Goal: Task Accomplishment & Management: Manage account settings

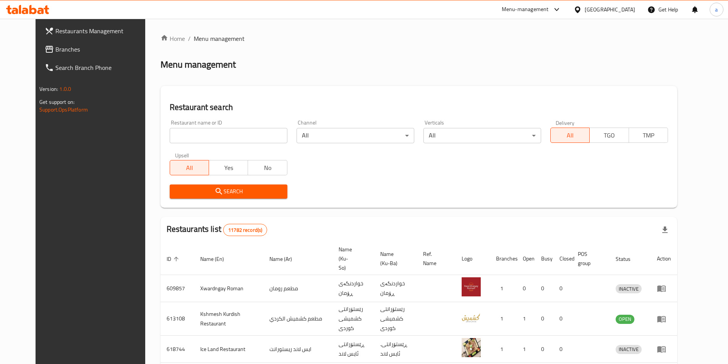
click at [55, 45] on span "Branches" at bounding box center [103, 49] width 96 height 9
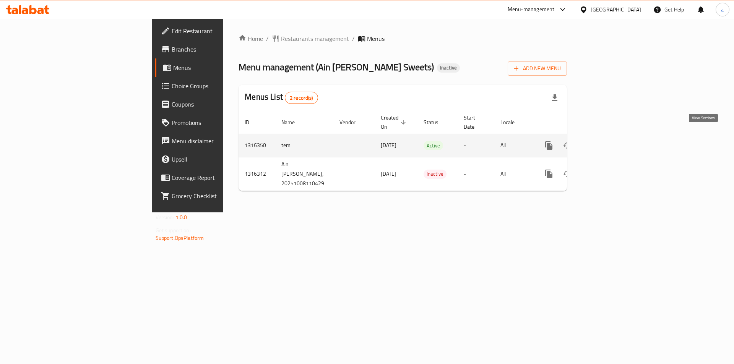
click at [609, 141] on icon "enhanced table" at bounding box center [604, 145] width 9 height 9
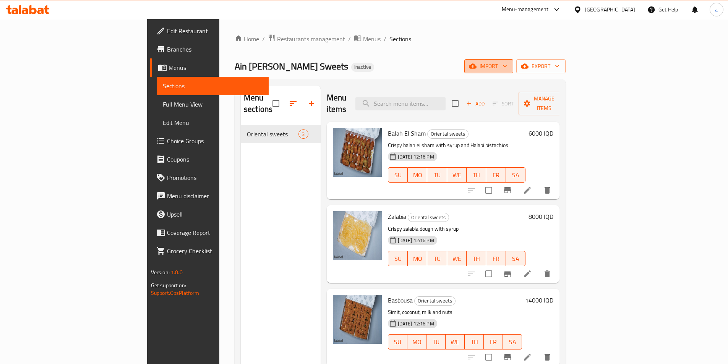
click at [507, 71] on span "import" at bounding box center [489, 67] width 37 height 10
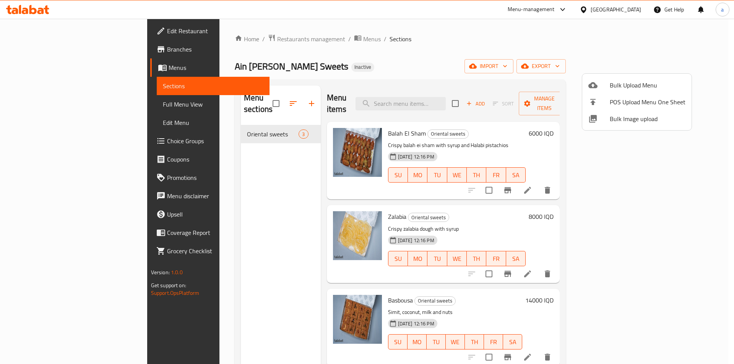
click at [643, 81] on span "Bulk Upload Menu" at bounding box center [648, 85] width 76 height 9
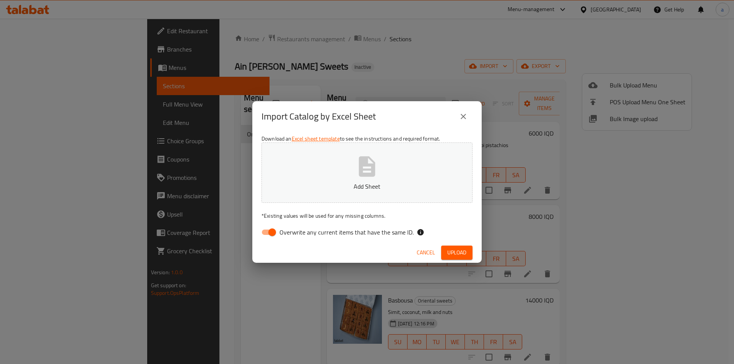
click at [268, 232] on input "Overwrite any current items that have the same ID." at bounding box center [272, 232] width 44 height 15
checkbox input "false"
click at [332, 168] on button "Add Sheet" at bounding box center [367, 173] width 211 height 60
click at [460, 250] on span "Upload" at bounding box center [456, 253] width 19 height 10
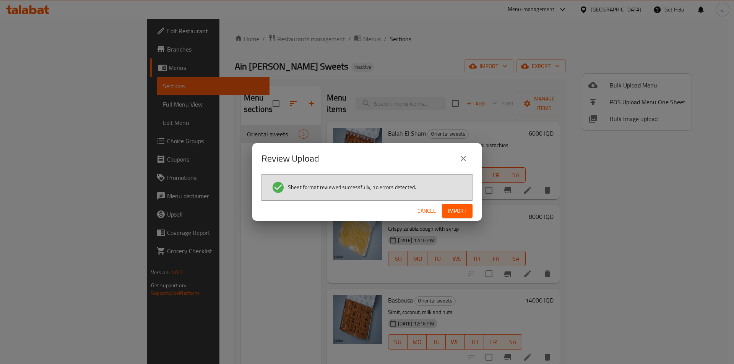
click at [453, 210] on span "Import" at bounding box center [457, 211] width 18 height 10
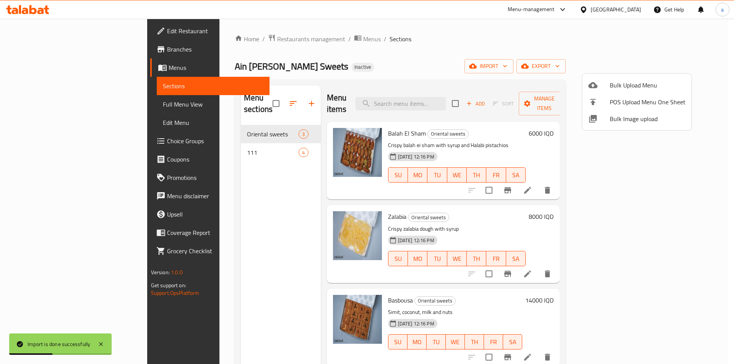
click at [466, 51] on div at bounding box center [367, 182] width 734 height 364
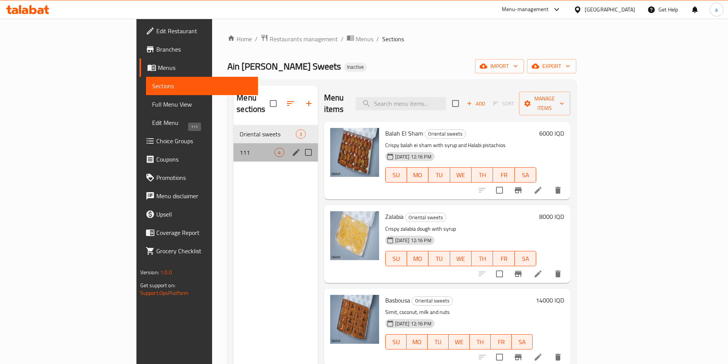
click at [240, 148] on span "111" at bounding box center [257, 152] width 35 height 9
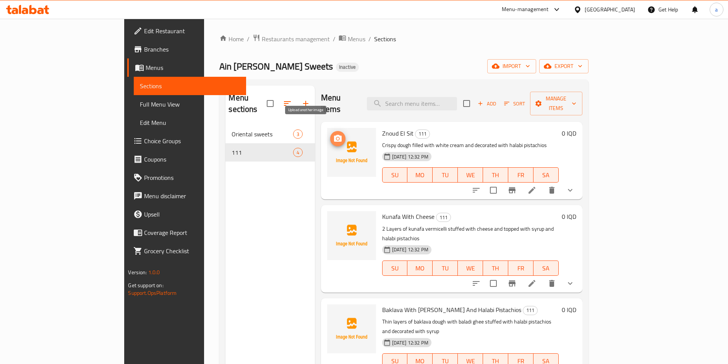
click at [333, 134] on icon "upload picture" at bounding box center [337, 138] width 9 height 9
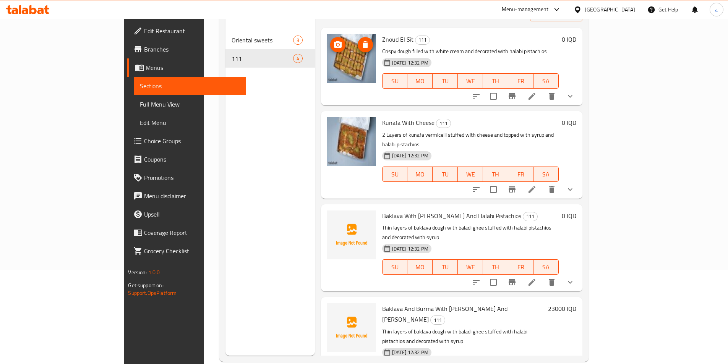
scroll to position [107, 0]
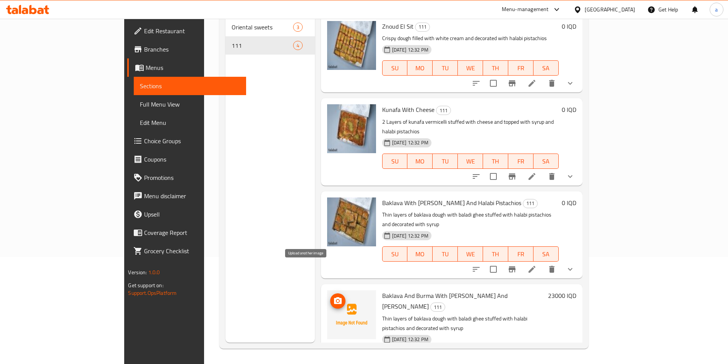
click at [330, 297] on span "upload picture" at bounding box center [337, 301] width 15 height 9
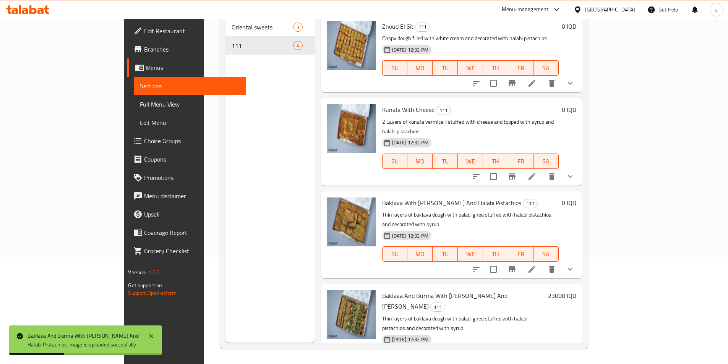
scroll to position [0, 0]
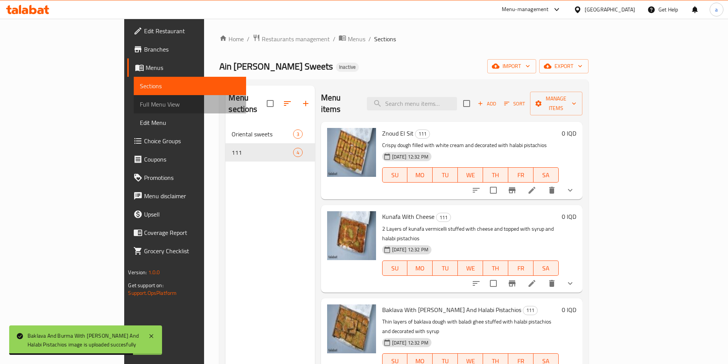
click at [140, 101] on span "Full Menu View" at bounding box center [190, 104] width 100 height 9
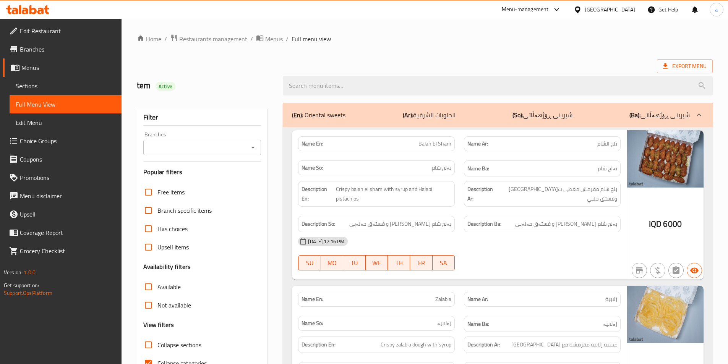
click at [250, 153] on div "Branches" at bounding box center [202, 147] width 118 height 15
click at [252, 148] on icon "Open" at bounding box center [253, 147] width 9 height 9
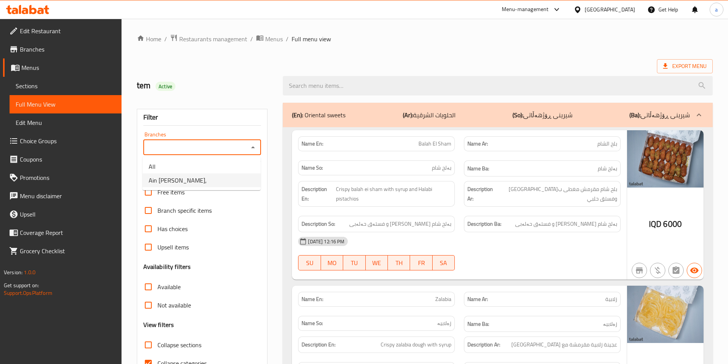
click at [206, 179] on span "Ain Al Shaheen Sweets," at bounding box center [178, 180] width 58 height 9
type input "Ain Al Shaheen Sweets,"
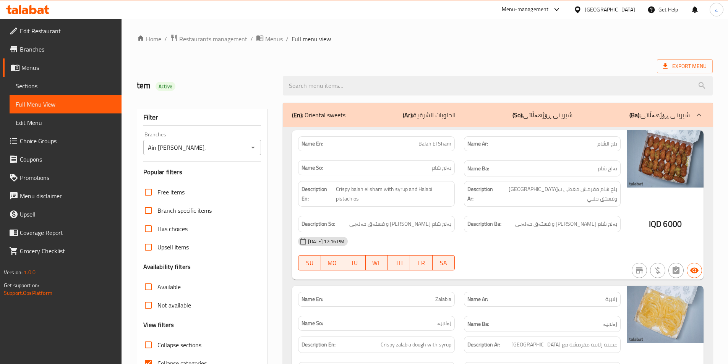
click at [380, 118] on div "(En): Oriental sweets (Ar): الحلويات الشرقية (So): شیرینی ڕۆژهەڵاتی (Ba): شیرین…" at bounding box center [491, 115] width 398 height 9
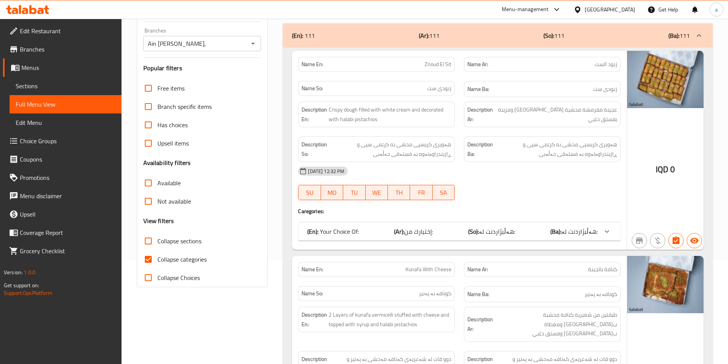
scroll to position [115, 0]
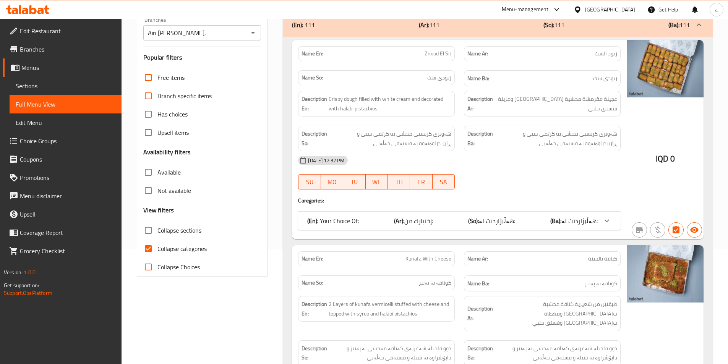
click at [198, 250] on span "Collapse categories" at bounding box center [182, 248] width 49 height 9
click at [158, 250] on input "Collapse categories" at bounding box center [148, 249] width 18 height 18
checkbox input "false"
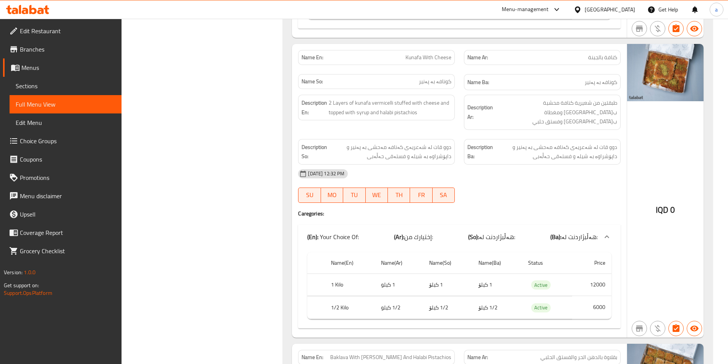
scroll to position [0, 0]
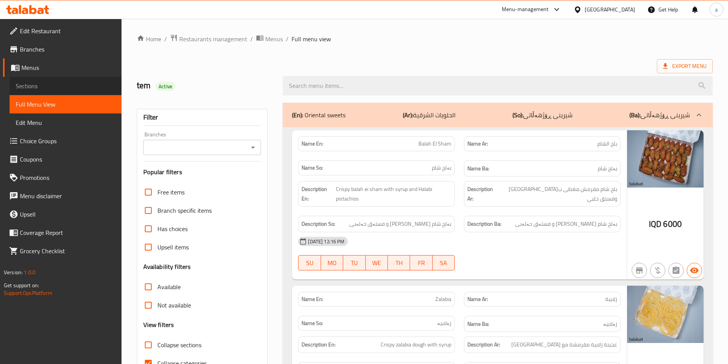
click at [41, 91] on link "Sections" at bounding box center [66, 86] width 112 height 18
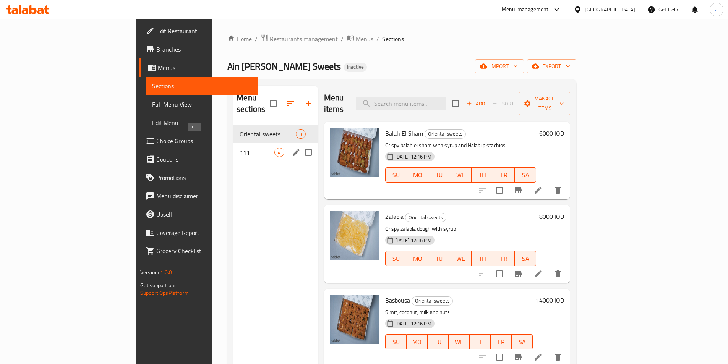
click at [240, 148] on span "111" at bounding box center [257, 152] width 35 height 9
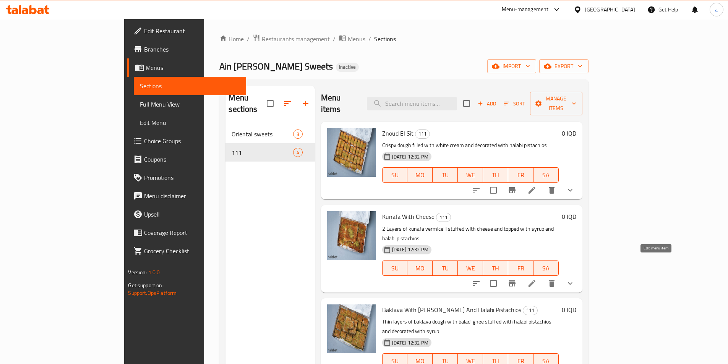
click at [536, 280] on icon at bounding box center [532, 283] width 7 height 7
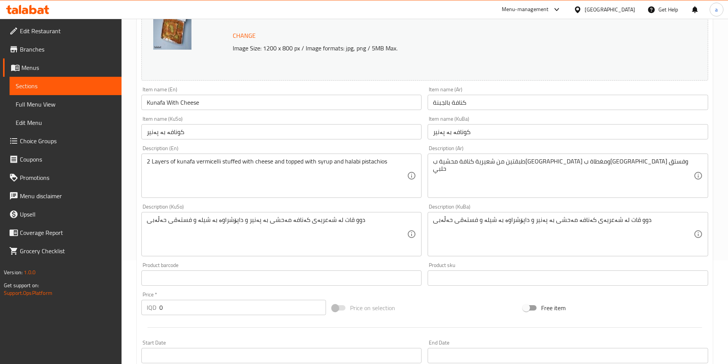
scroll to position [115, 0]
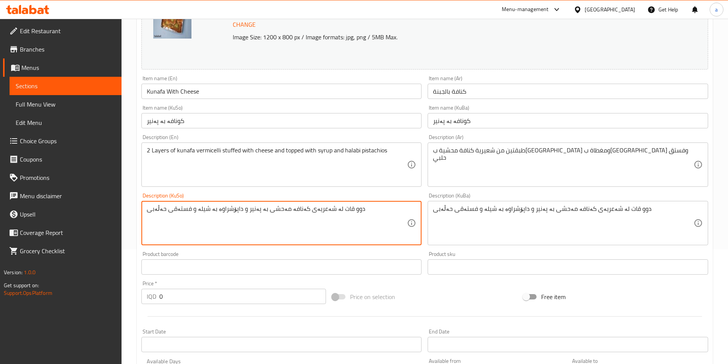
click at [342, 212] on textarea "دوو قات لە شەعریەی کەنافە مەحشی بە پەنیر و داپۆشراوە بە شیلە و فستەقى حەڵەبی" at bounding box center [277, 223] width 261 height 36
type textarea "2 قات لە شەعریەی کەنافە مەحشی بە پەنیر و داپۆشراوە بە شیلە و فستەقى حەڵەبی"
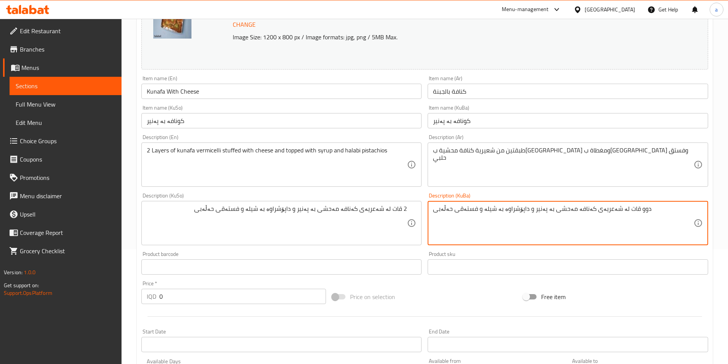
paste textarea "2"
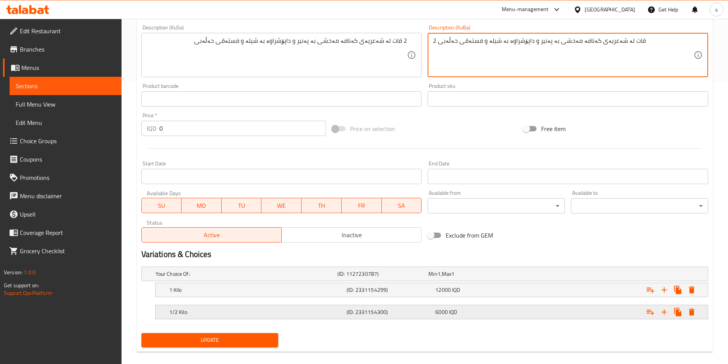
scroll to position [292, 0]
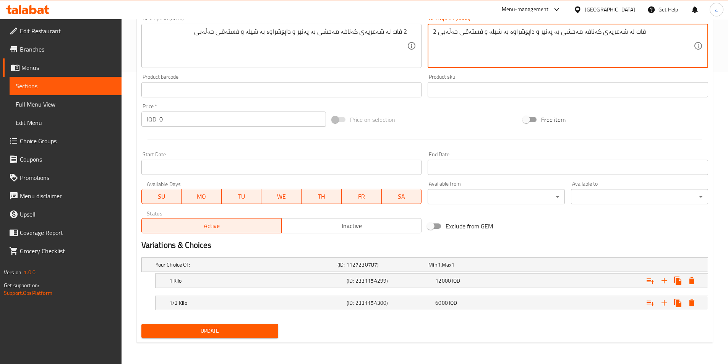
type textarea "2 قات لە شەعریەی کەنافە مەحشی بە پەنیر و داپۆشراوە بە شیلە و فستەقى حەڵەبی"
click at [214, 327] on span "Update" at bounding box center [210, 332] width 125 height 10
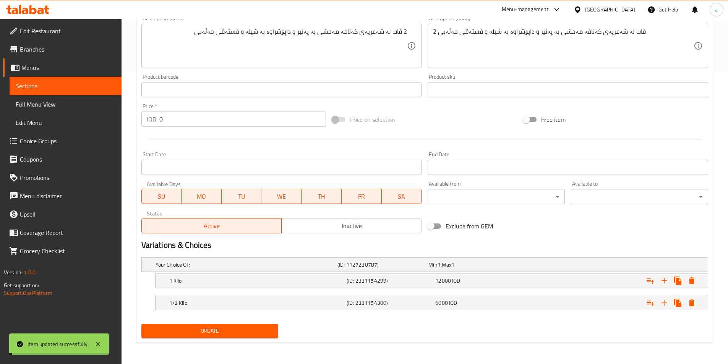
drag, startPoint x: 69, startPoint y: 83, endPoint x: 72, endPoint y: 51, distance: 32.3
click at [68, 83] on span "Sections" at bounding box center [66, 85] width 100 height 9
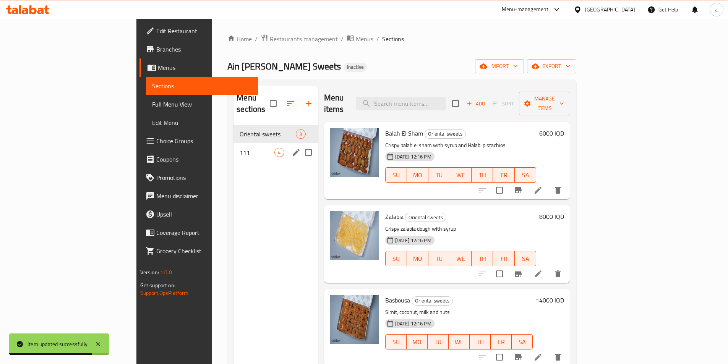
click at [301, 145] on input "Menu sections" at bounding box center [309, 153] width 16 height 16
checkbox input "true"
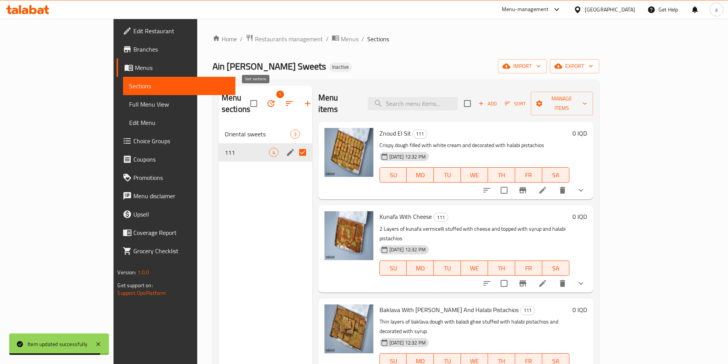
click at [280, 94] on button "button" at bounding box center [289, 103] width 18 height 18
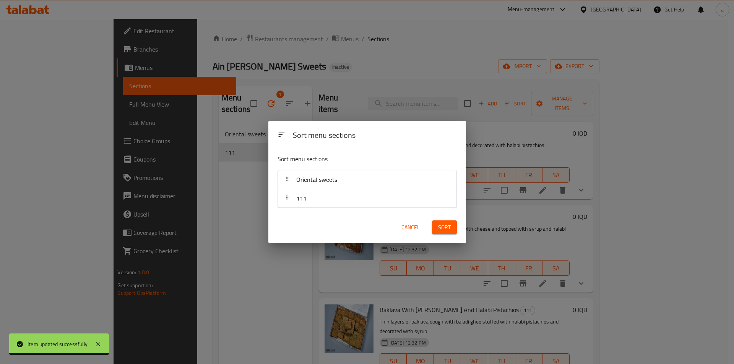
click at [246, 236] on div "Sort menu sections Sort menu sections Oriental sweets 111 Cancel Sort" at bounding box center [367, 182] width 734 height 364
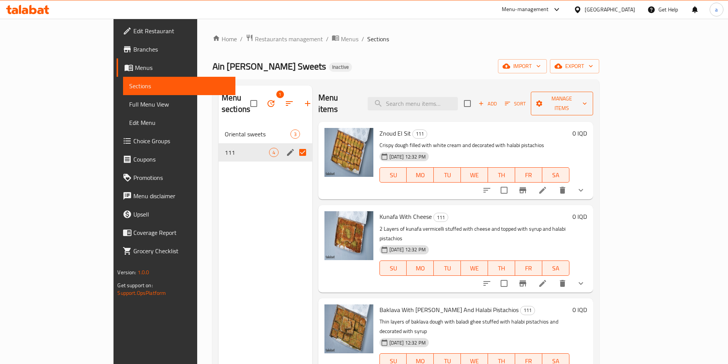
click at [587, 101] on span "Manage items" at bounding box center [562, 103] width 50 height 19
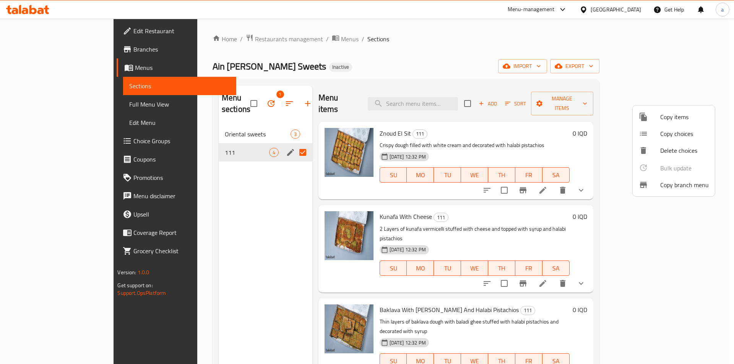
click at [662, 120] on span "Copy items" at bounding box center [684, 116] width 49 height 9
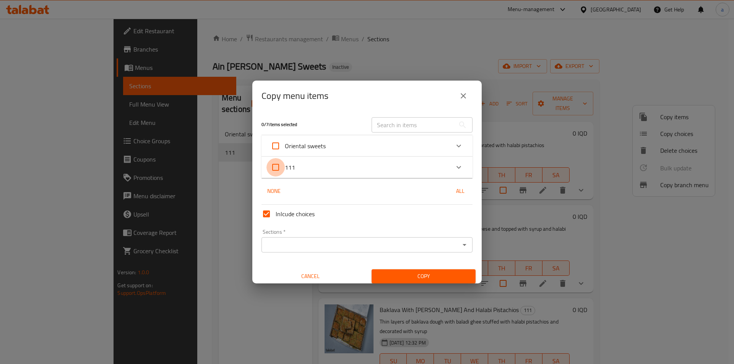
click at [276, 164] on input "111" at bounding box center [276, 167] width 18 height 18
checkbox input "true"
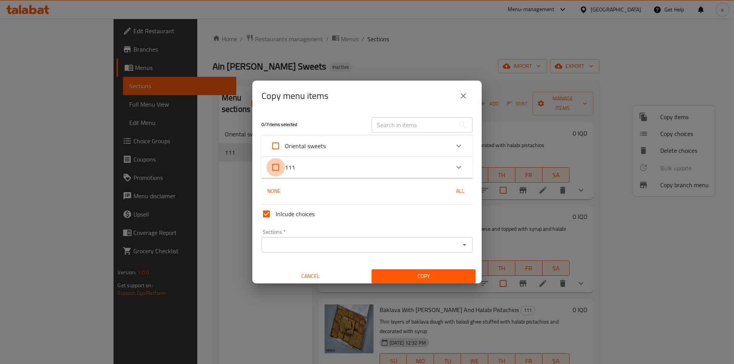
checkbox input "true"
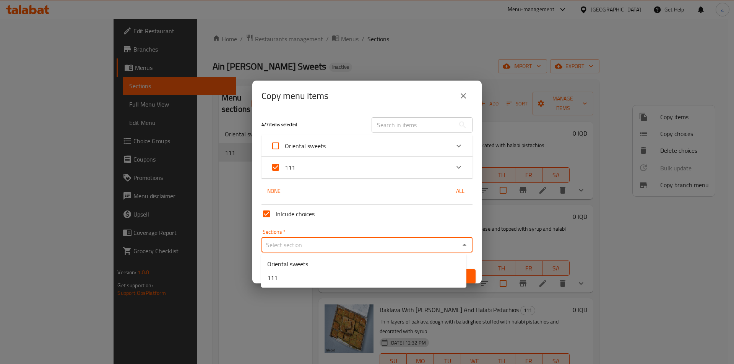
click at [299, 247] on input "Sections   *" at bounding box center [361, 245] width 194 height 11
click at [296, 264] on span "Oriental sweets" at bounding box center [287, 264] width 41 height 9
type input "Oriental sweets"
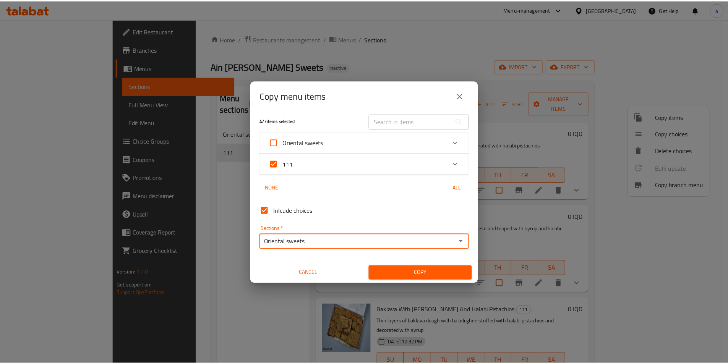
scroll to position [5, 0]
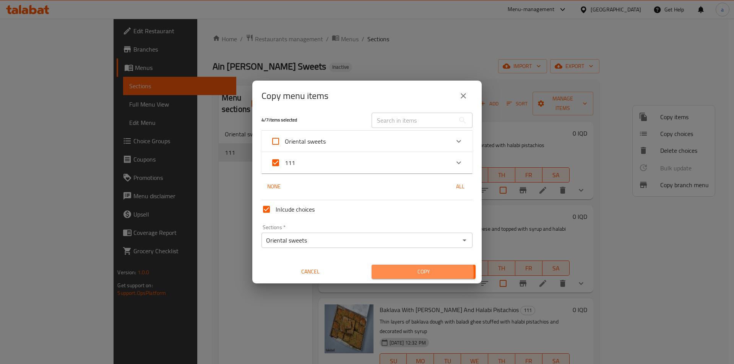
click at [404, 273] on span "Copy" at bounding box center [424, 272] width 92 height 10
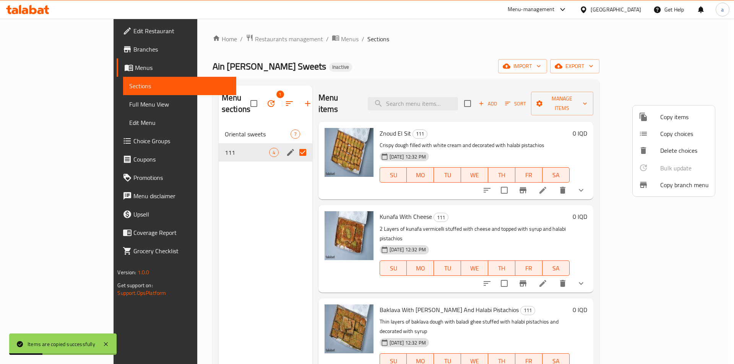
click at [241, 98] on div at bounding box center [367, 182] width 734 height 364
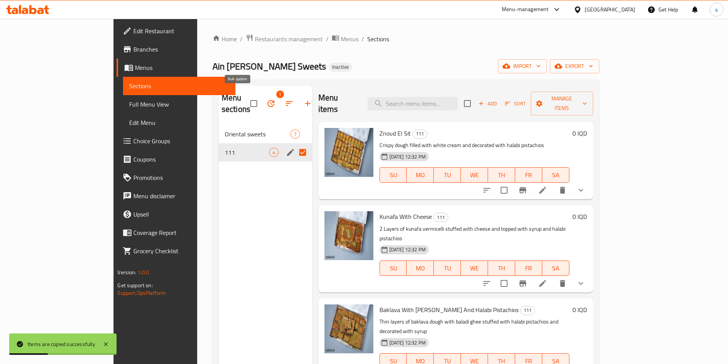
click at [268, 100] on icon "button" at bounding box center [271, 103] width 7 height 7
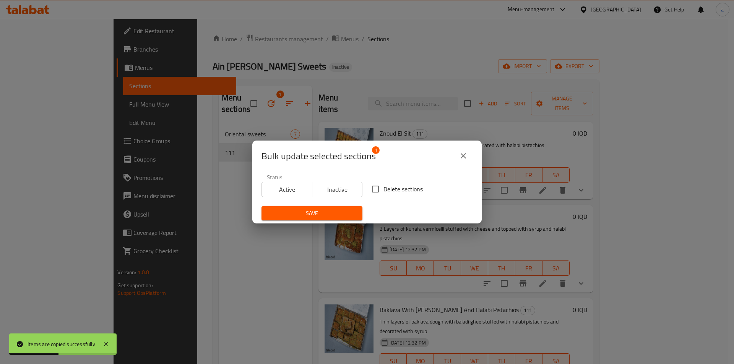
click at [384, 190] on span "Delete sections" at bounding box center [403, 189] width 39 height 9
click at [384, 190] on input "Delete sections" at bounding box center [375, 189] width 16 height 16
checkbox input "true"
click at [327, 211] on span "Save" at bounding box center [312, 214] width 89 height 10
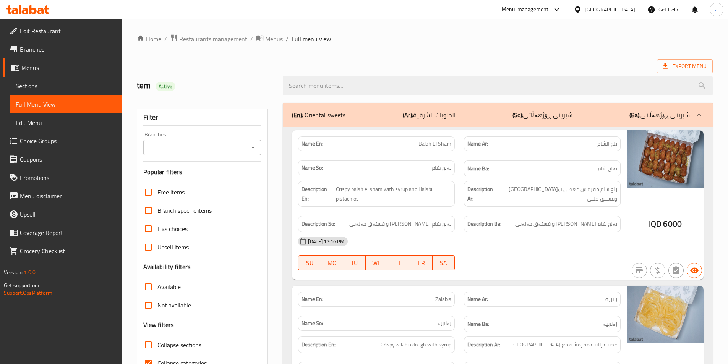
click at [257, 148] on icon "Open" at bounding box center [253, 147] width 9 height 9
click at [252, 148] on icon "Open" at bounding box center [253, 148] width 4 height 2
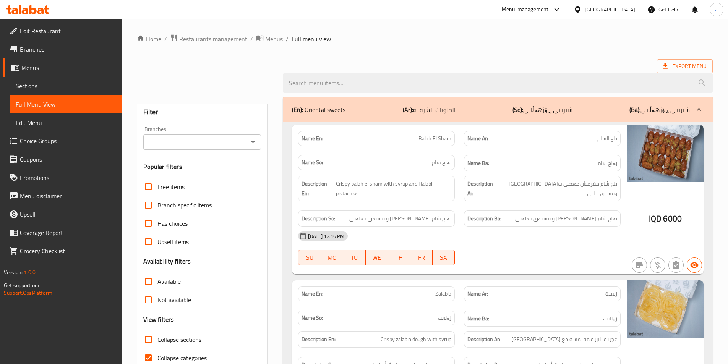
click at [248, 145] on div at bounding box center [253, 142] width 10 height 11
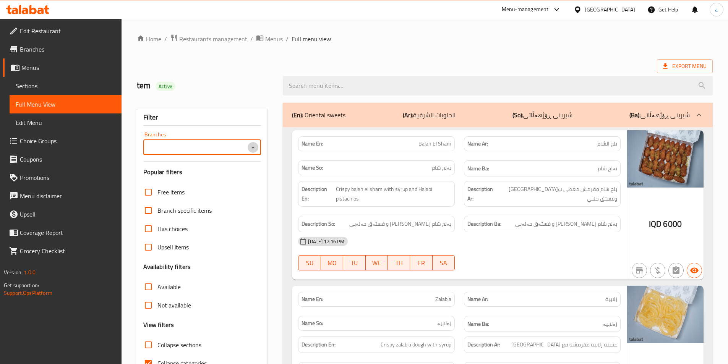
click at [252, 143] on icon "Open" at bounding box center [253, 147] width 9 height 9
click at [206, 183] on span "Ain Al Shaheen Sweets, Sadr area" at bounding box center [193, 180] width 88 height 9
type input "Ain Al Shaheen Sweets, Sadr area"
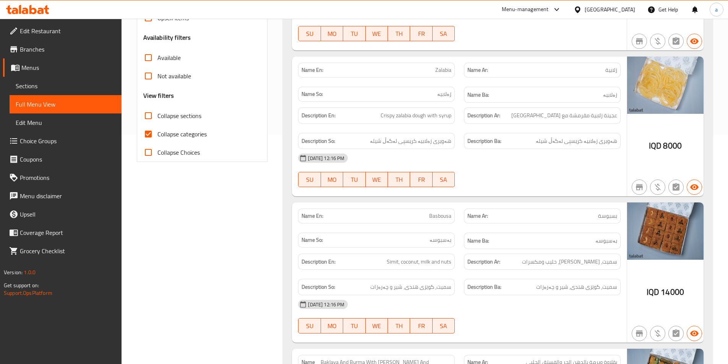
click at [197, 133] on span "Collapse categories" at bounding box center [182, 134] width 49 height 9
click at [158, 133] on input "Collapse categories" at bounding box center [148, 134] width 18 height 18
checkbox input "false"
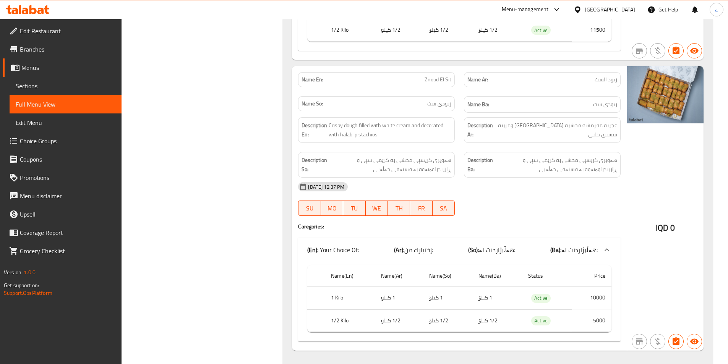
scroll to position [1284, 0]
